Goal: Browse casually: Explore the website without a specific task or goal

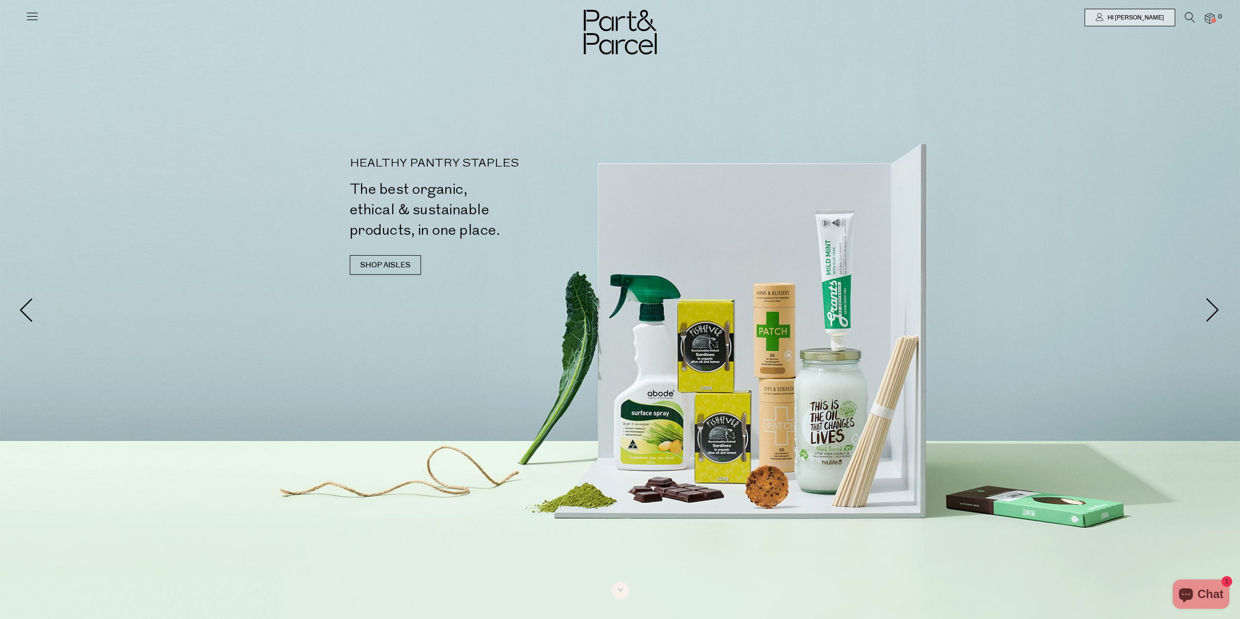
type input "[EMAIL_ADDRESS][DOMAIN_NAME]"
click at [377, 264] on link "SHOP AISLES" at bounding box center [385, 264] width 71 height 19
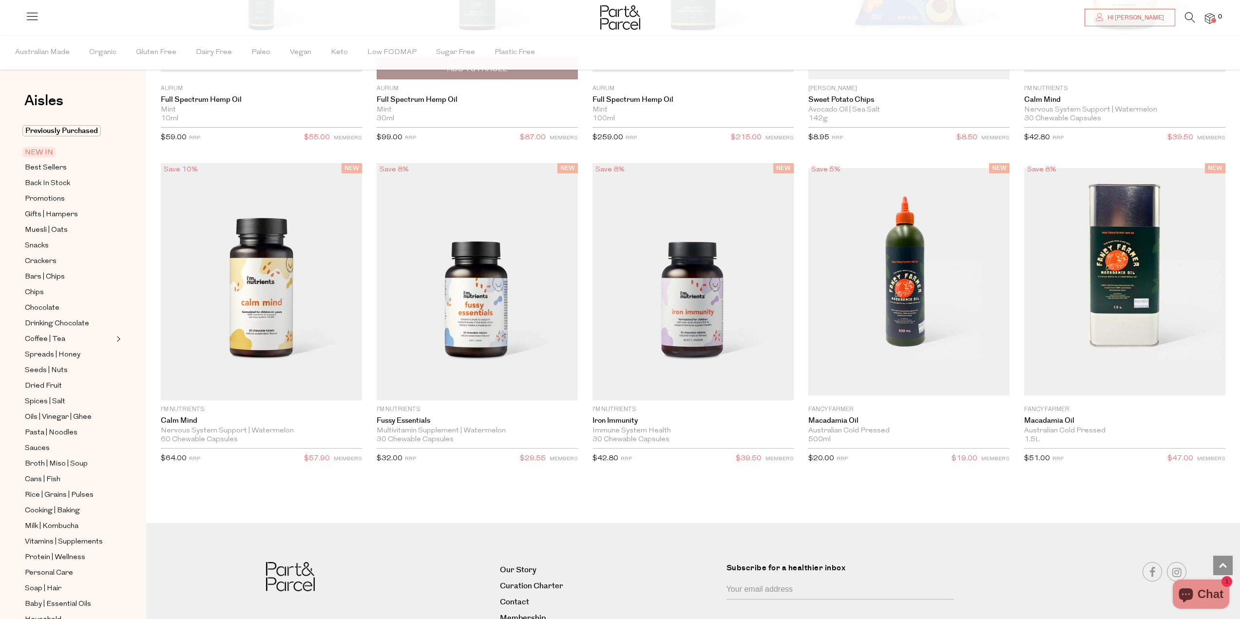
scroll to position [1790, 0]
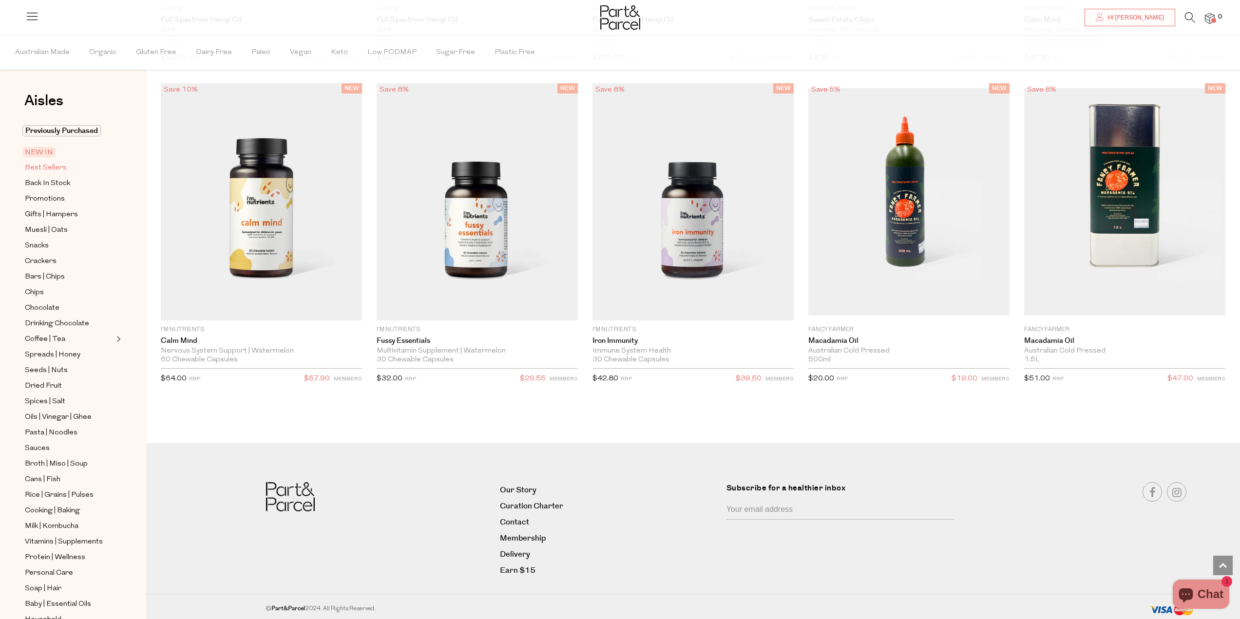
click at [58, 168] on span "Best Sellers" at bounding box center [46, 168] width 42 height 12
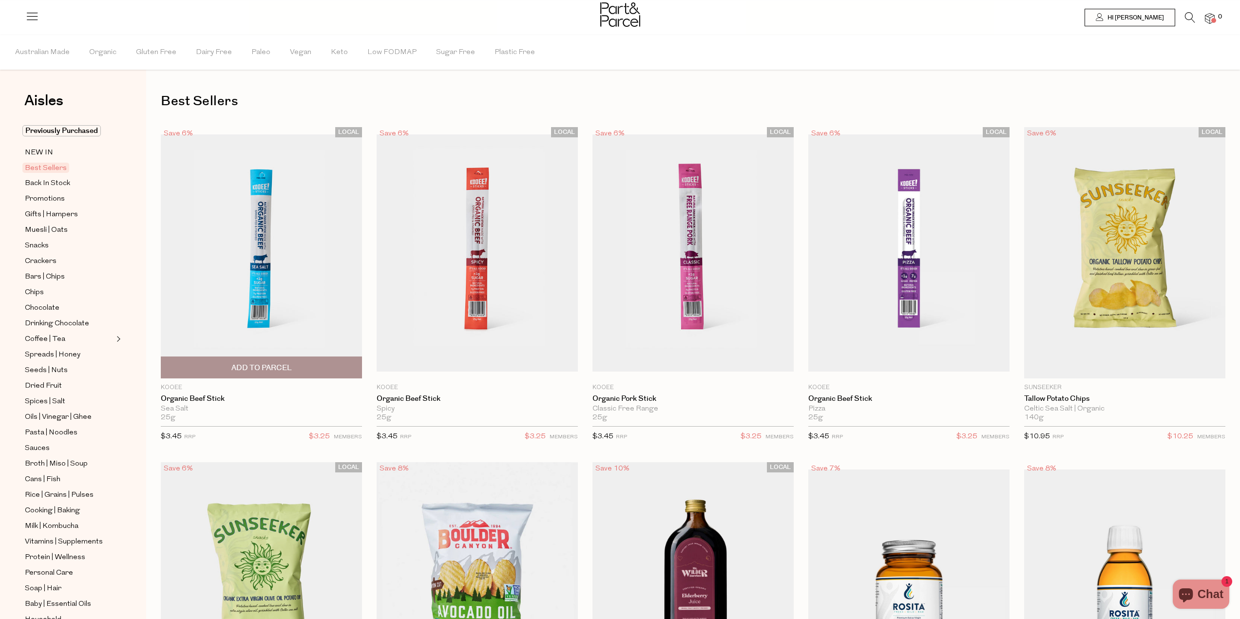
type input "[EMAIL_ADDRESS][DOMAIN_NAME]"
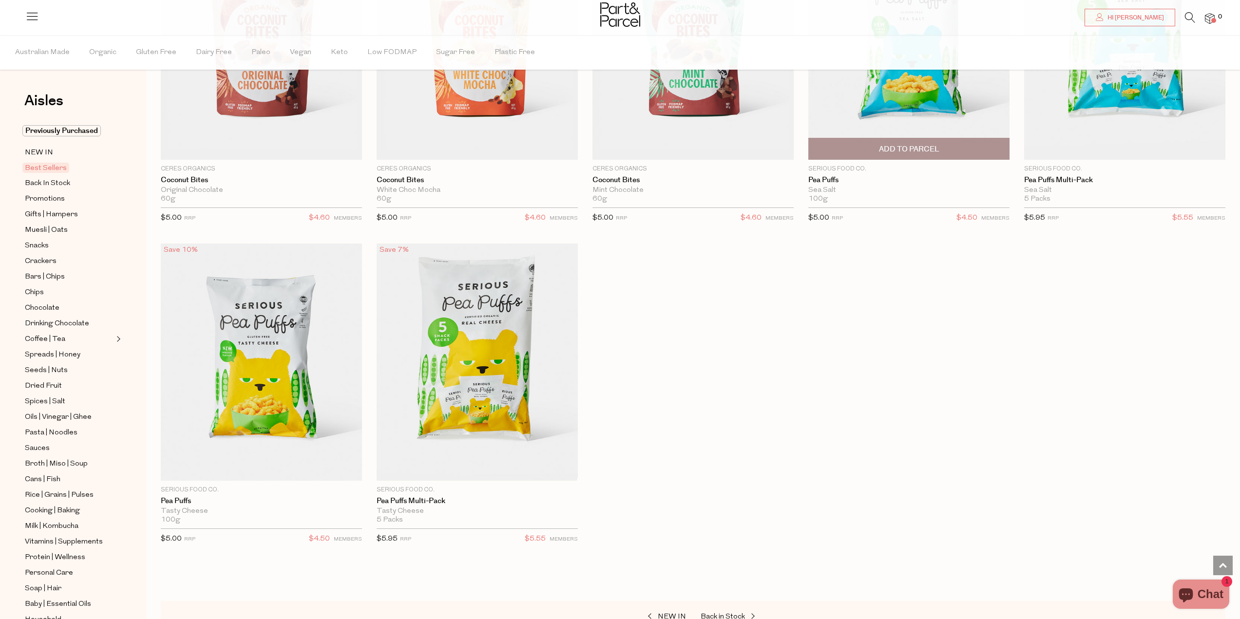
scroll to position [2676, 0]
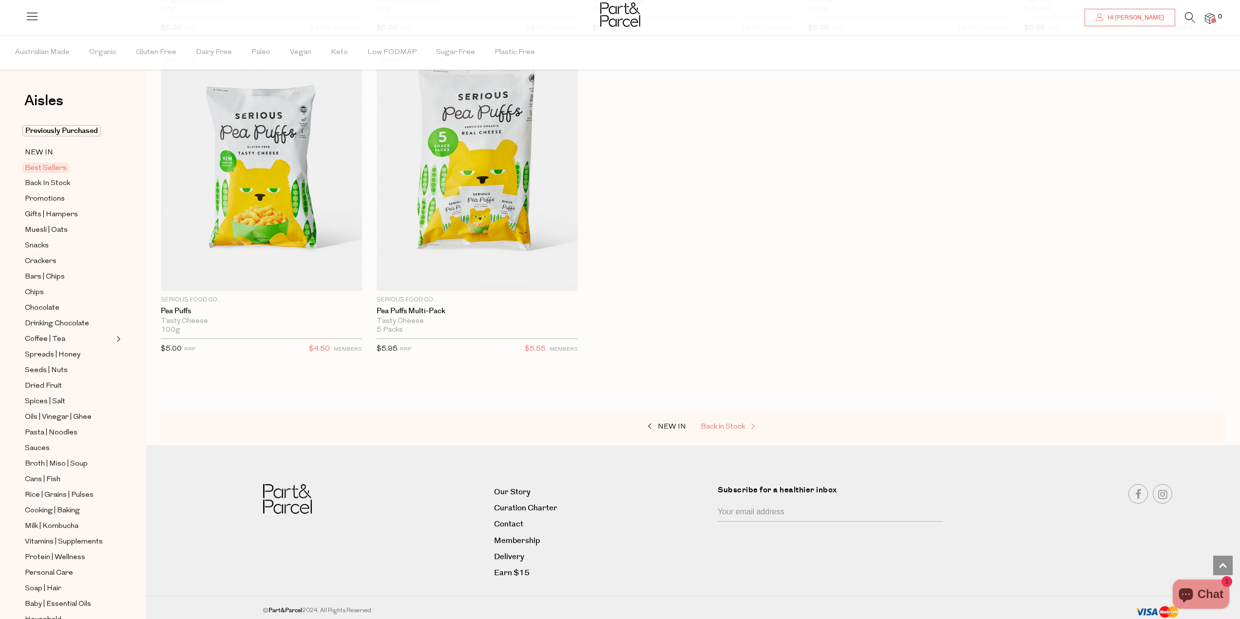
click at [755, 424] on span at bounding box center [752, 427] width 14 height 7
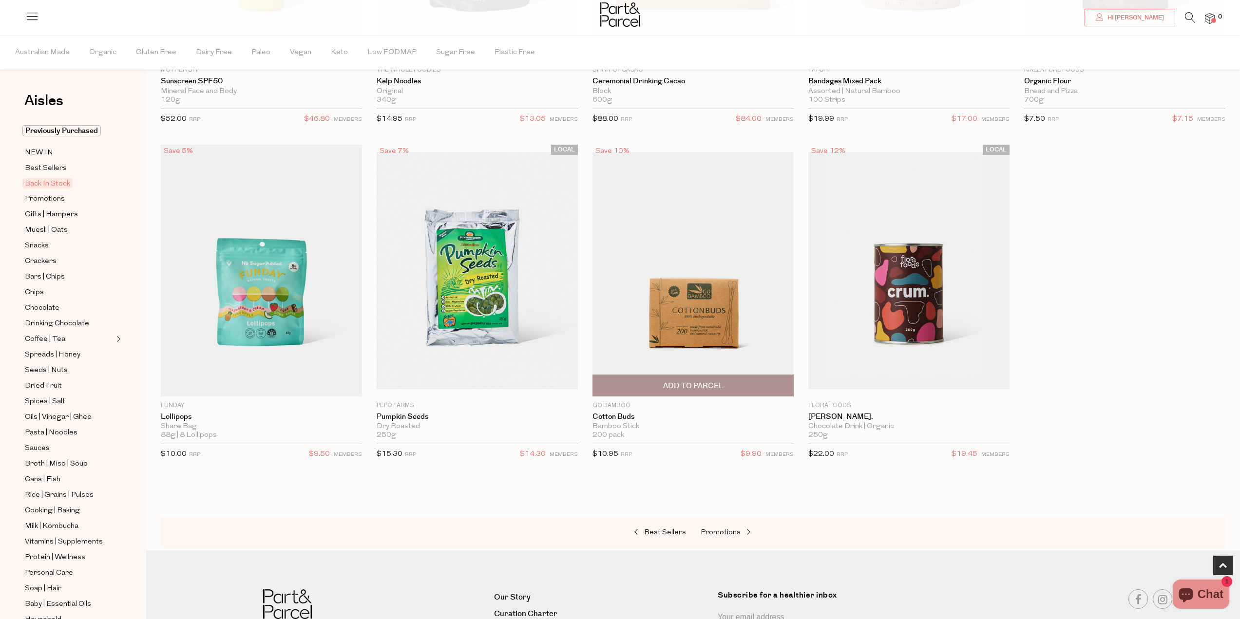
scroll to position [426, 0]
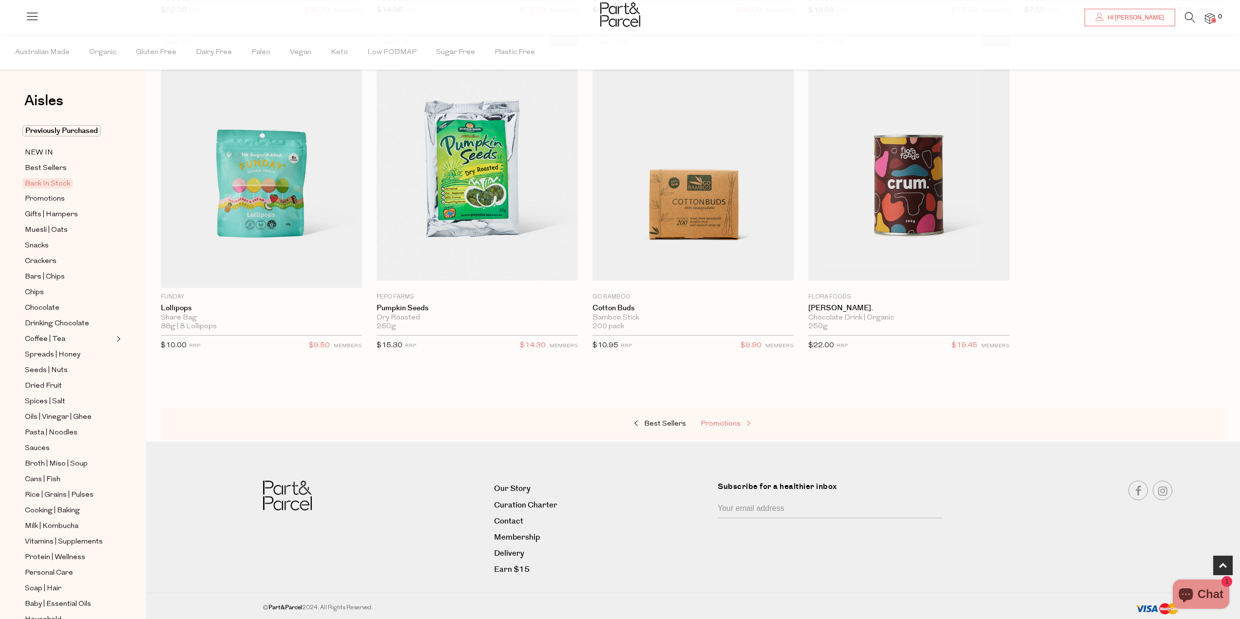
click at [739, 425] on span "Promotions" at bounding box center [721, 424] width 40 height 7
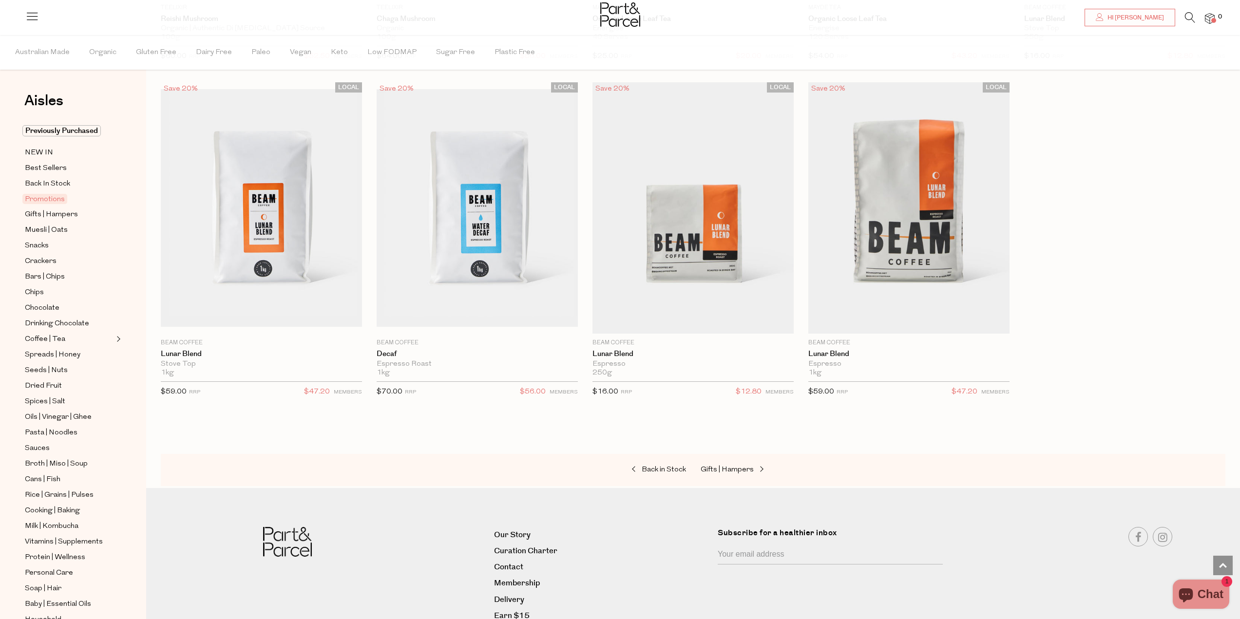
scroll to position [1023, 0]
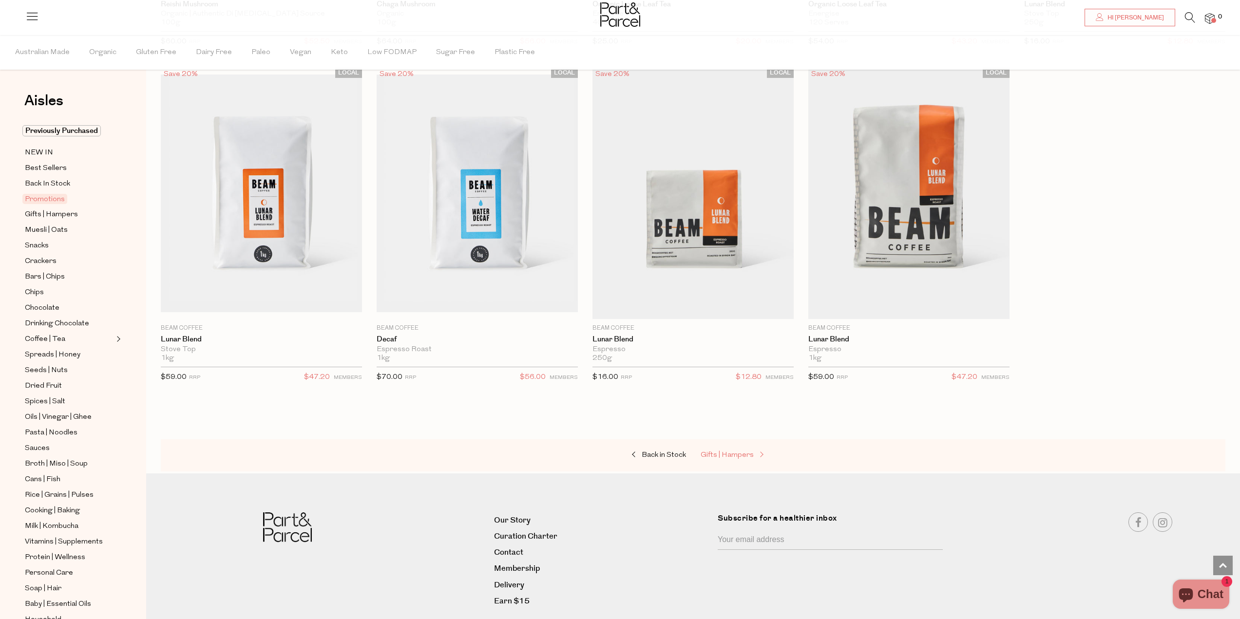
click at [737, 452] on span "Gifts | Hampers" at bounding box center [727, 455] width 53 height 7
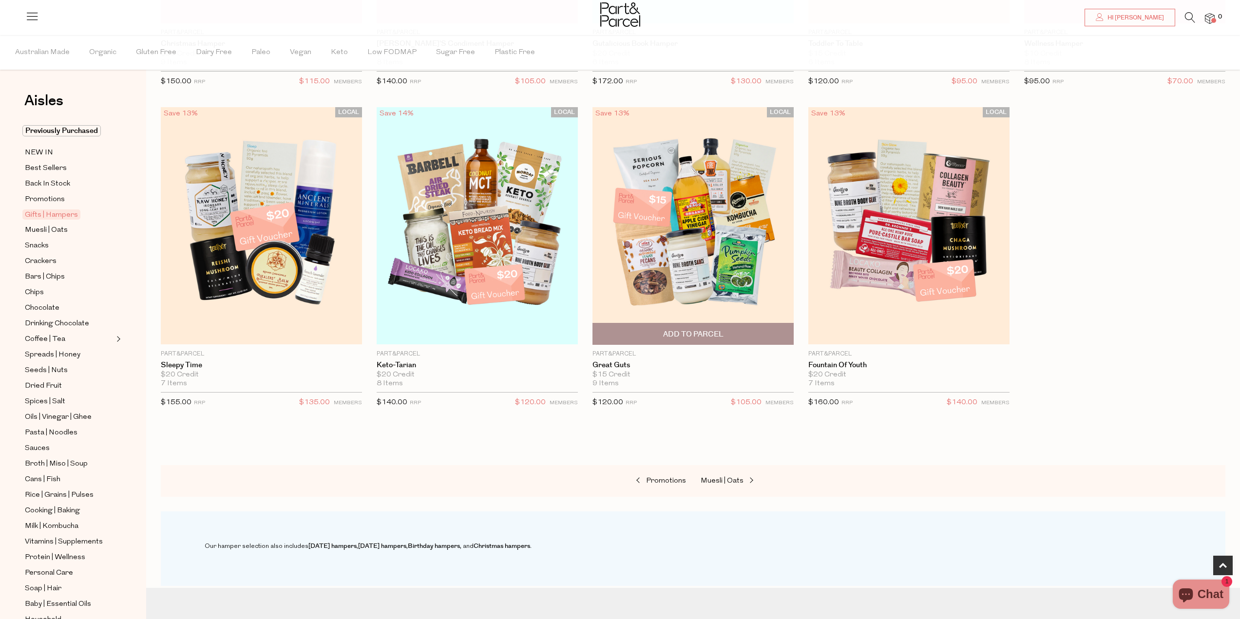
scroll to position [487, 0]
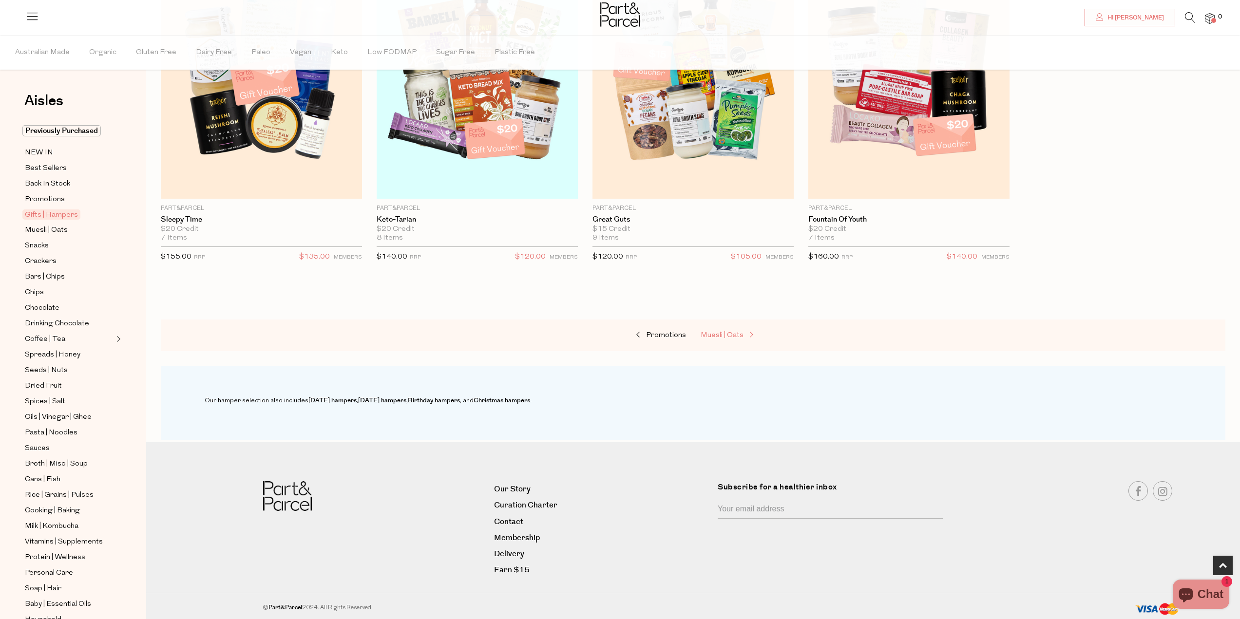
click at [740, 338] on span "Muesli | Oats" at bounding box center [722, 335] width 43 height 7
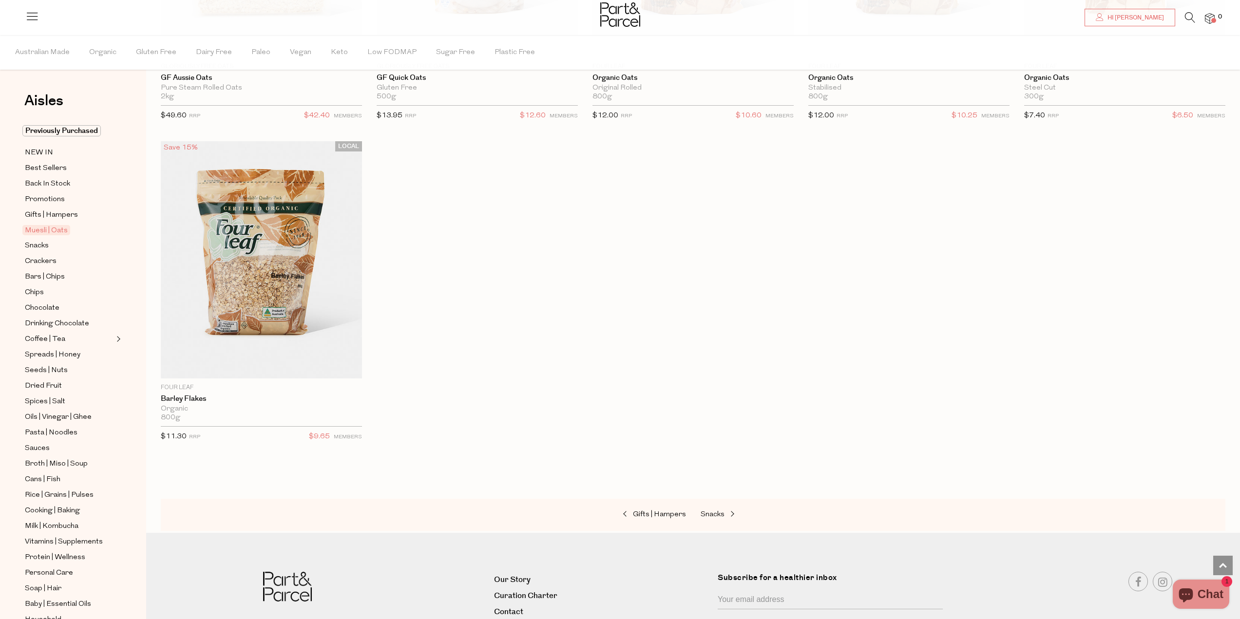
scroll to position [3265, 0]
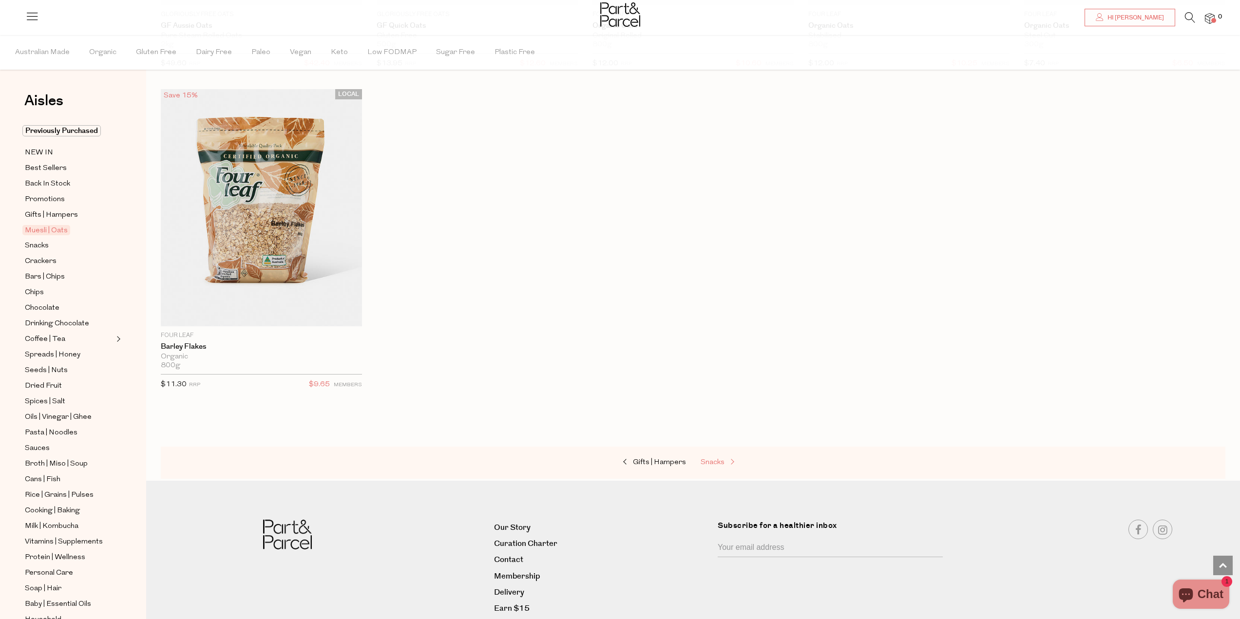
click at [731, 459] on span at bounding box center [732, 462] width 14 height 7
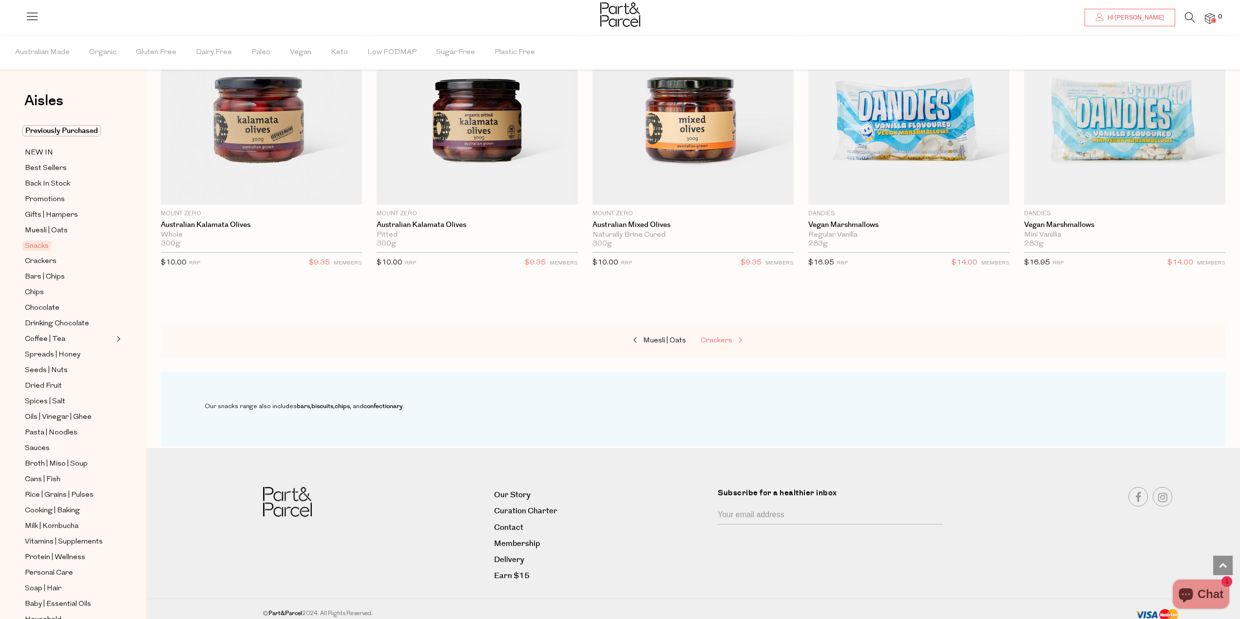
click at [739, 337] on span at bounding box center [740, 340] width 14 height 7
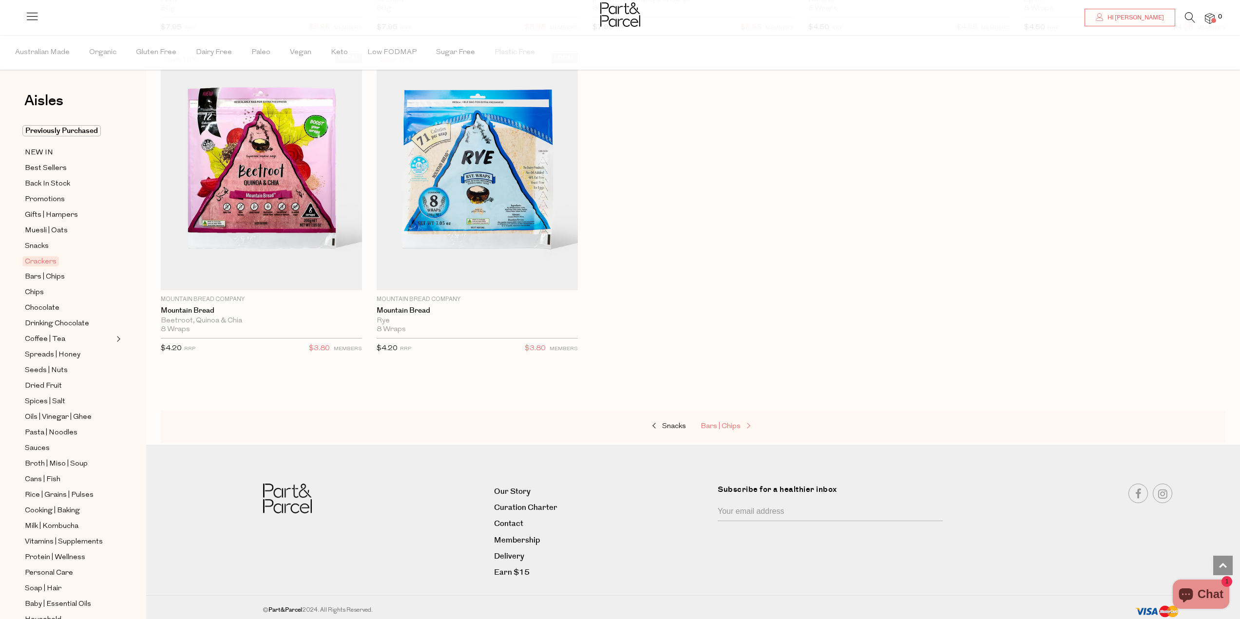
click at [743, 427] on span at bounding box center [748, 426] width 14 height 7
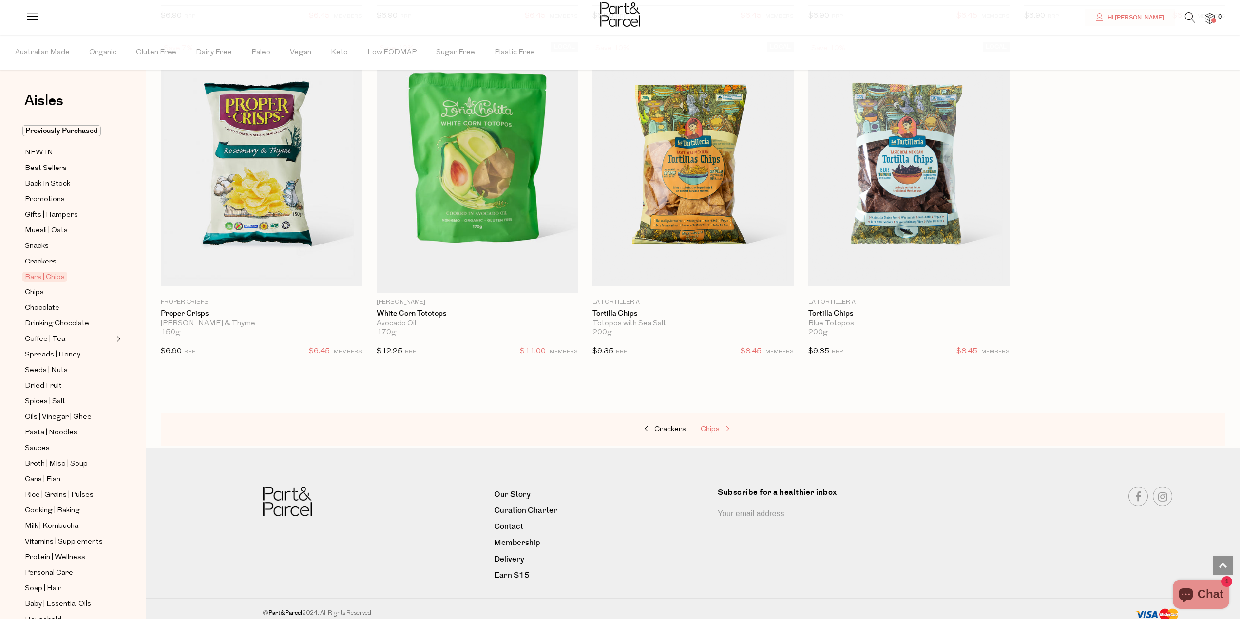
click at [733, 426] on span at bounding box center [727, 429] width 14 height 7
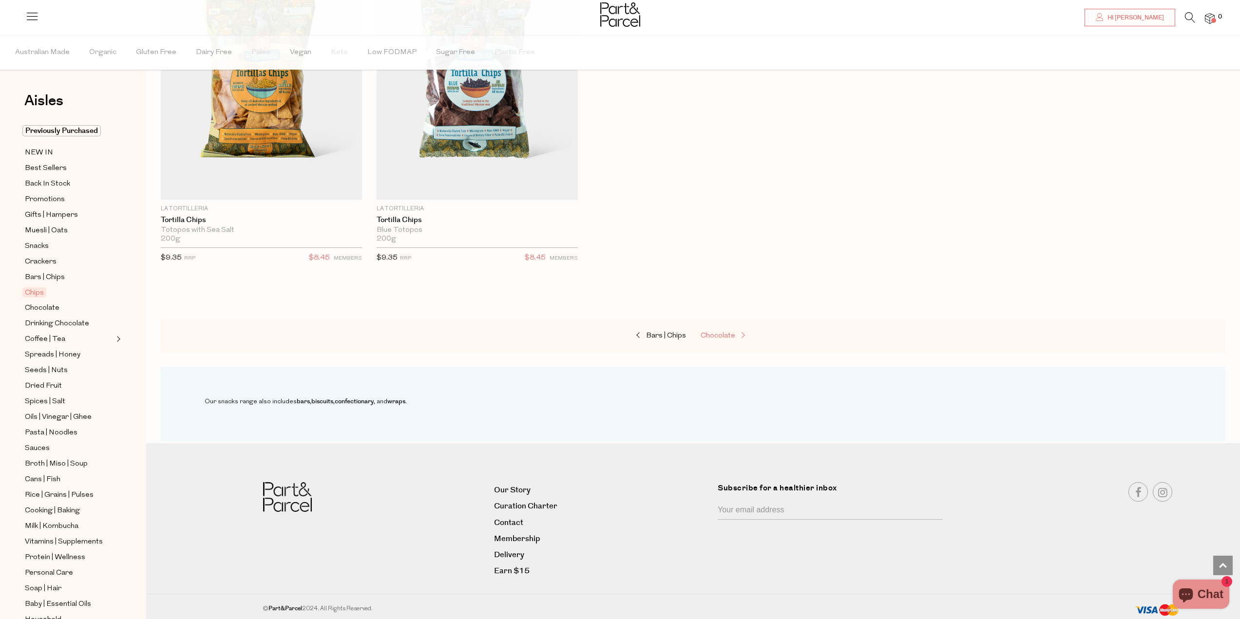
click at [731, 334] on span "Chocolate" at bounding box center [718, 335] width 35 height 7
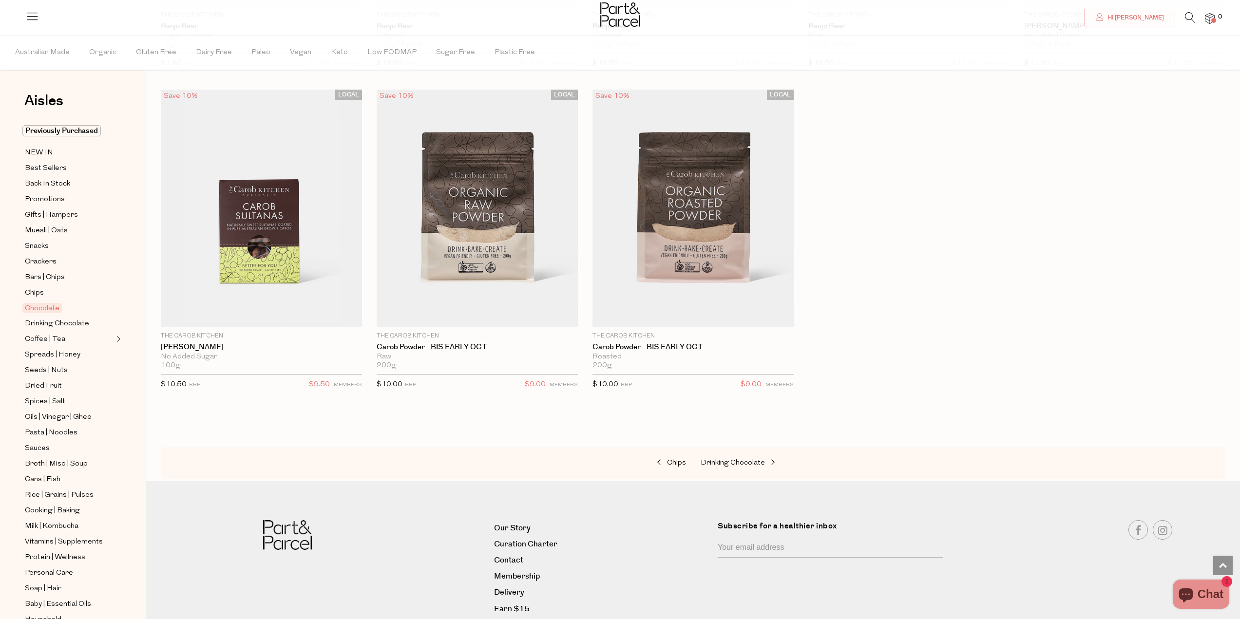
scroll to position [3649, 0]
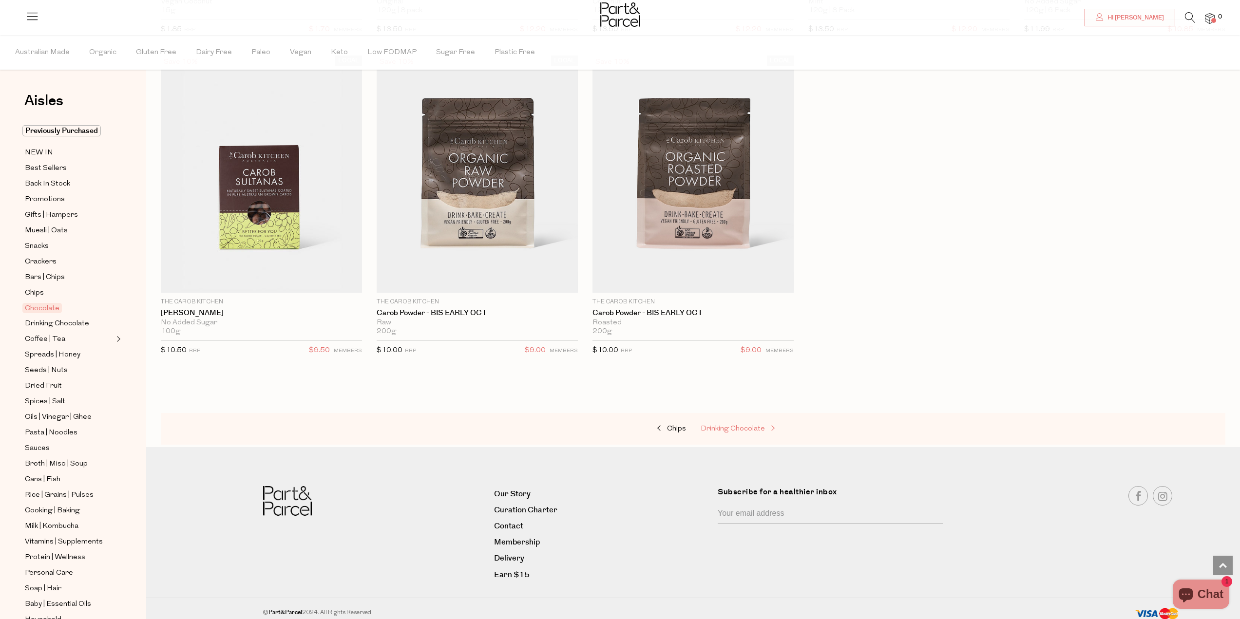
click at [750, 425] on span "Drinking Chocolate" at bounding box center [733, 428] width 64 height 7
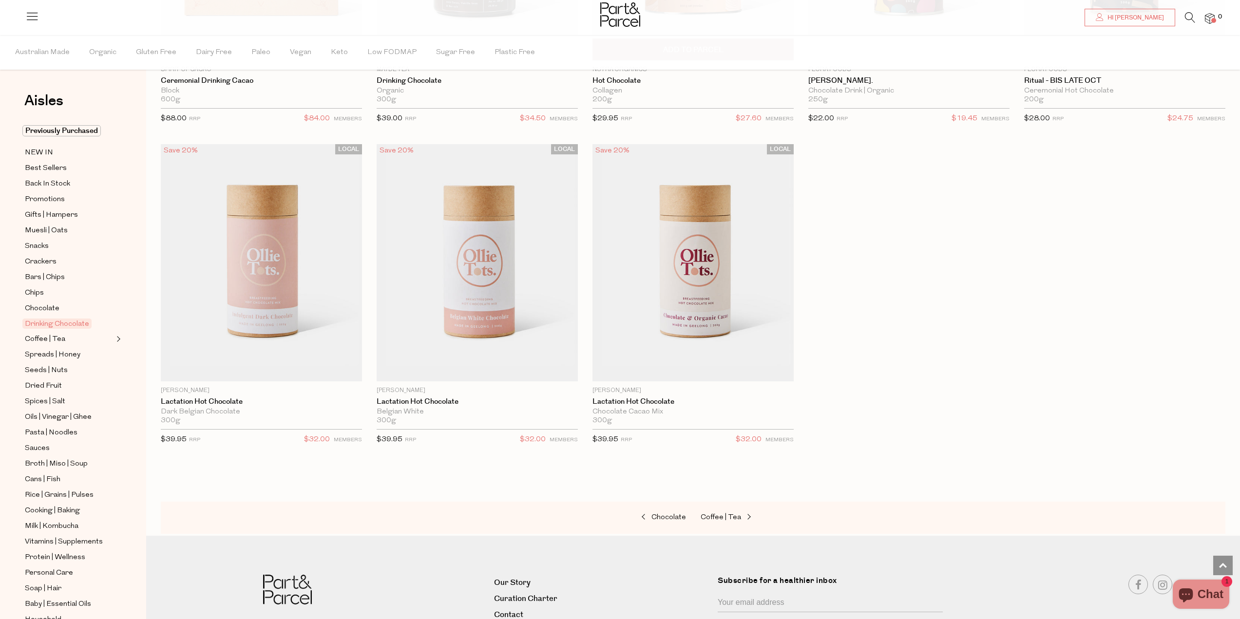
scroll to position [1068, 0]
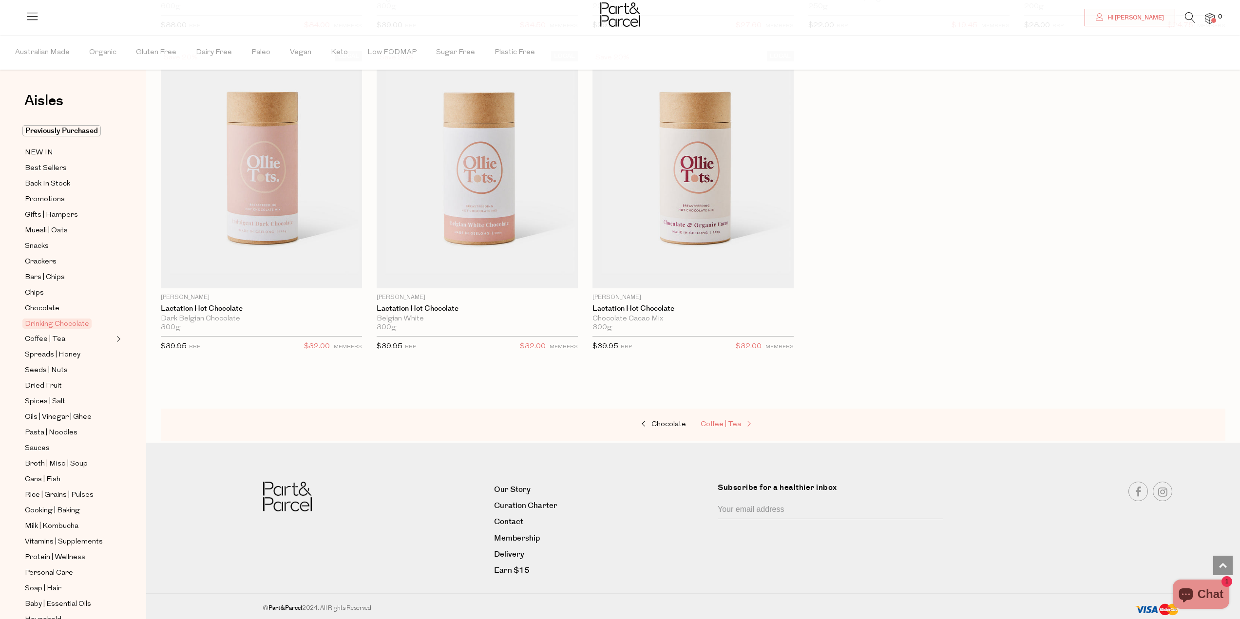
click at [733, 421] on span "Coffee | Tea" at bounding box center [721, 424] width 40 height 7
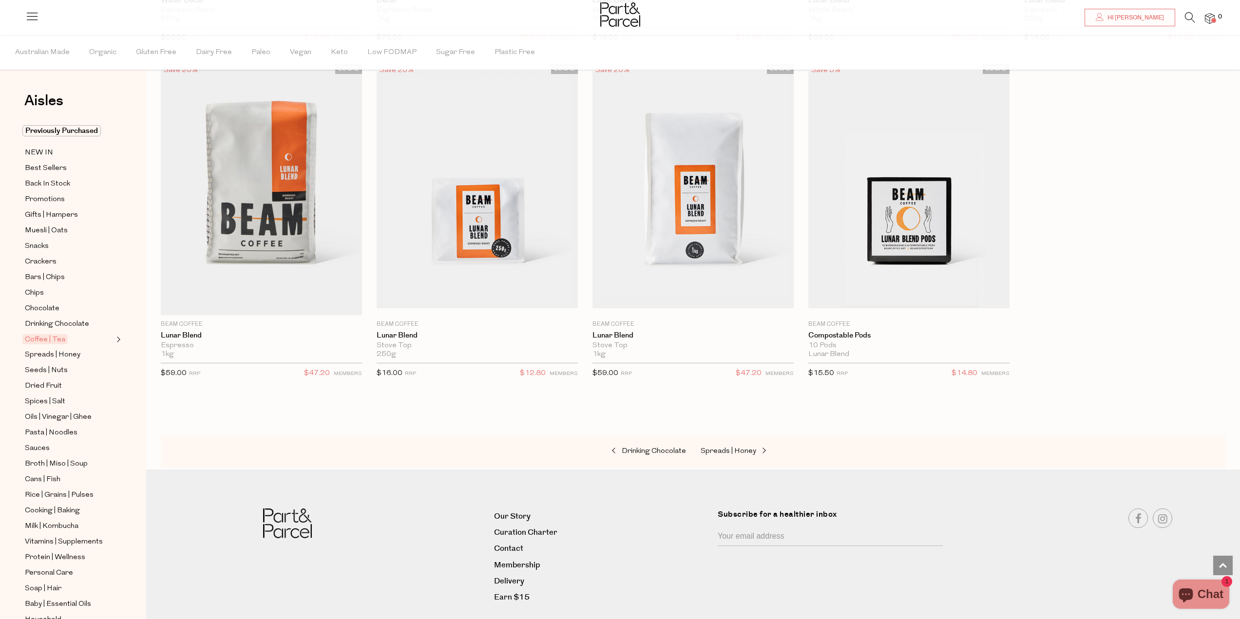
scroll to position [5659, 0]
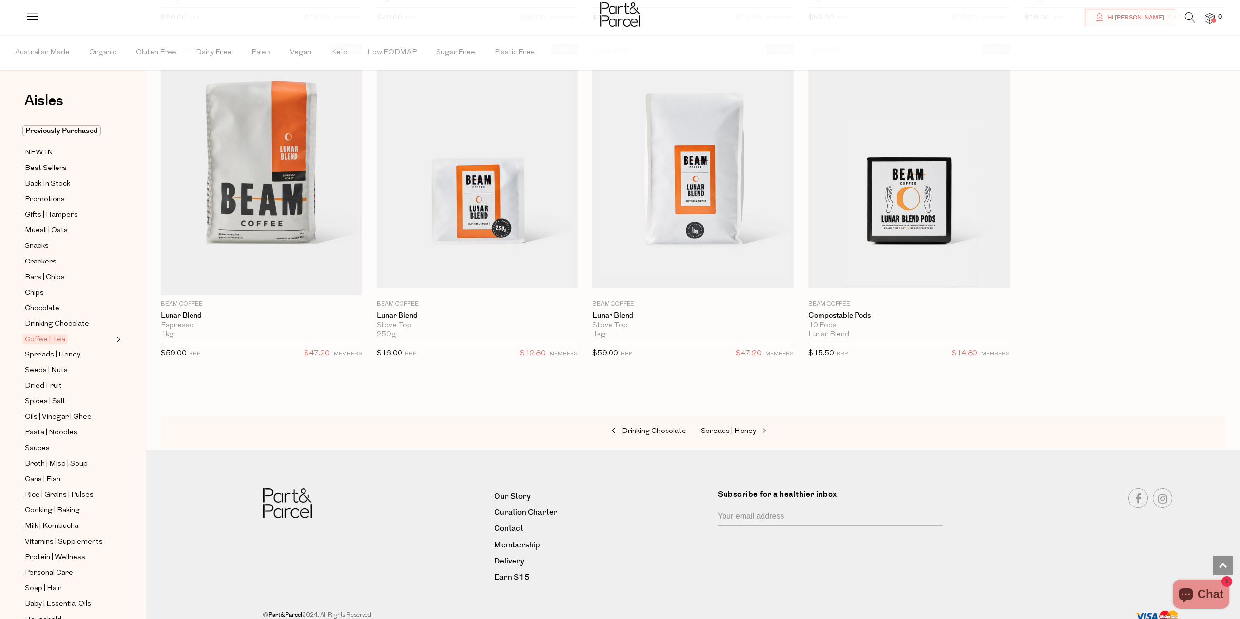
click at [751, 431] on div "Drinking Chocolate Spreads | Honey" at bounding box center [693, 432] width 1065 height 32
click at [754, 428] on span "Spreads | Honey" at bounding box center [729, 431] width 56 height 7
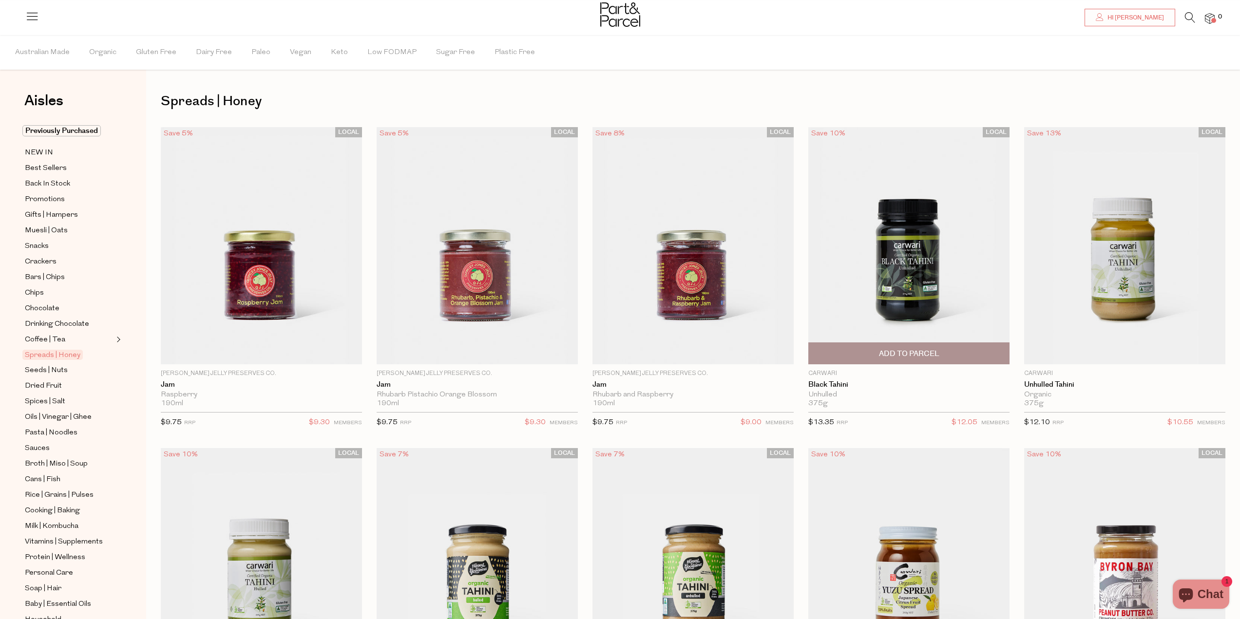
scroll to position [390, 0]
